Goal: Information Seeking & Learning: Learn about a topic

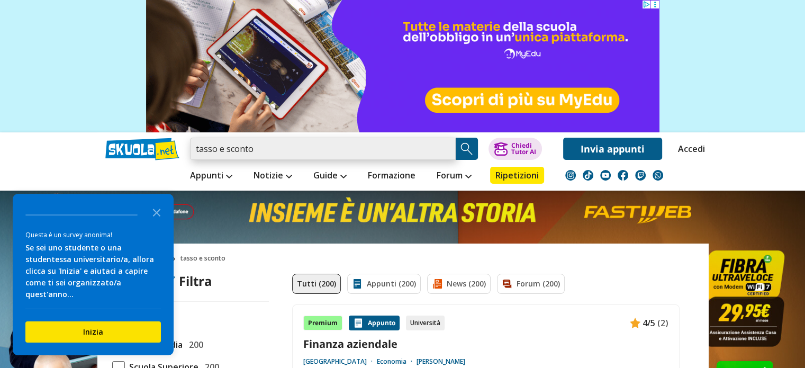
drag, startPoint x: 214, startPoint y: 148, endPoint x: 144, endPoint y: 150, distance: 69.9
click at [144, 150] on div "tasso e sconto Trova un tutor esperto su questo argomento Chiedi Tutor AI" at bounding box center [402, 146] width 611 height 28
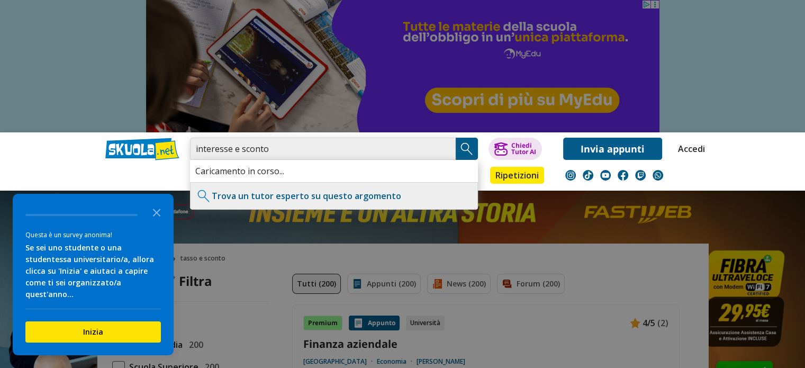
type input "interesse e sconto"
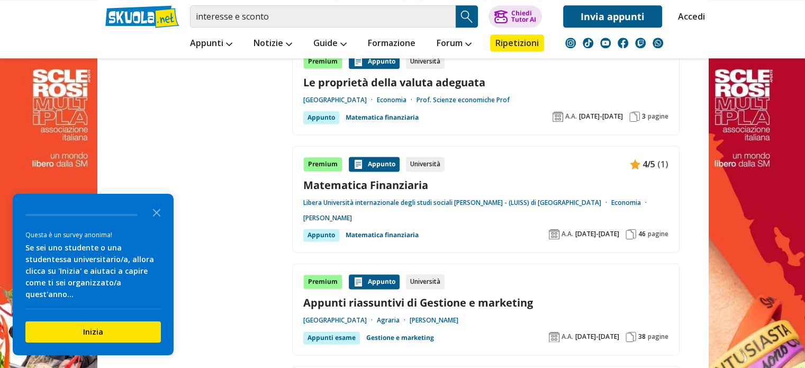
scroll to position [1430, 0]
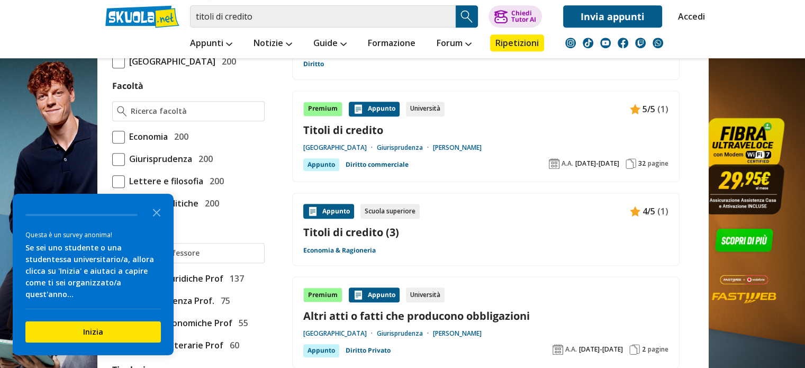
scroll to position [635, 0]
